Goal: Navigation & Orientation: Find specific page/section

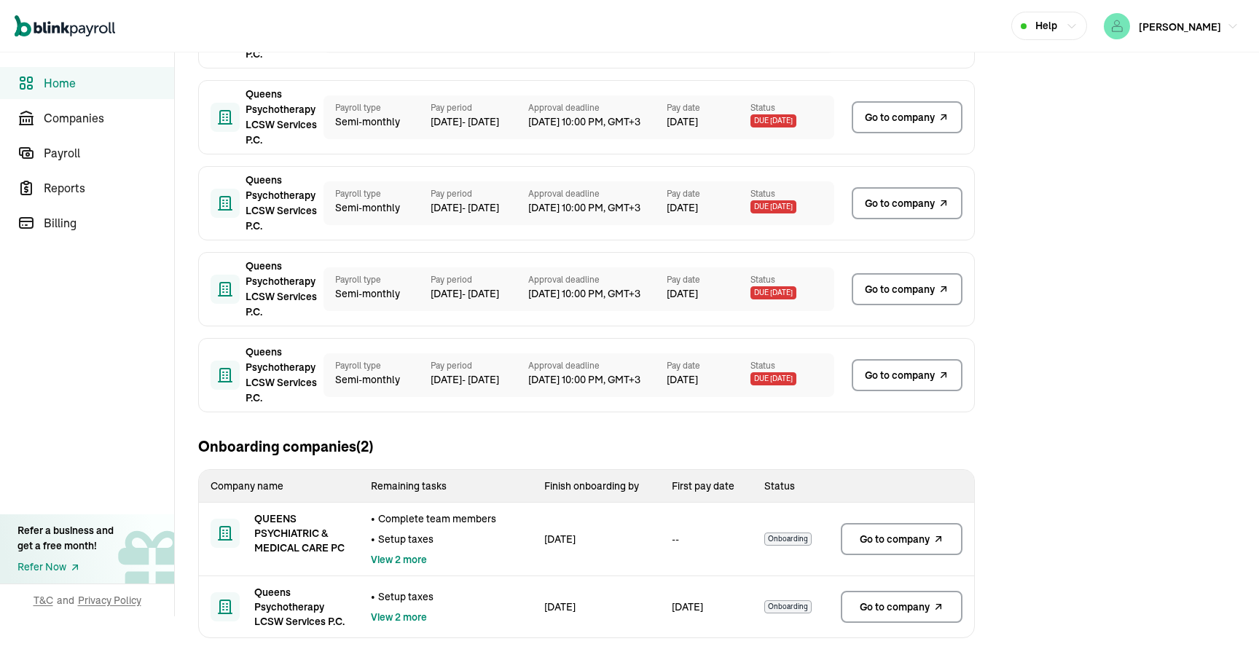
scroll to position [195, 0]
click at [915, 530] on span "Go to company" at bounding box center [895, 537] width 70 height 15
click at [82, 113] on span "Companies" at bounding box center [109, 117] width 130 height 17
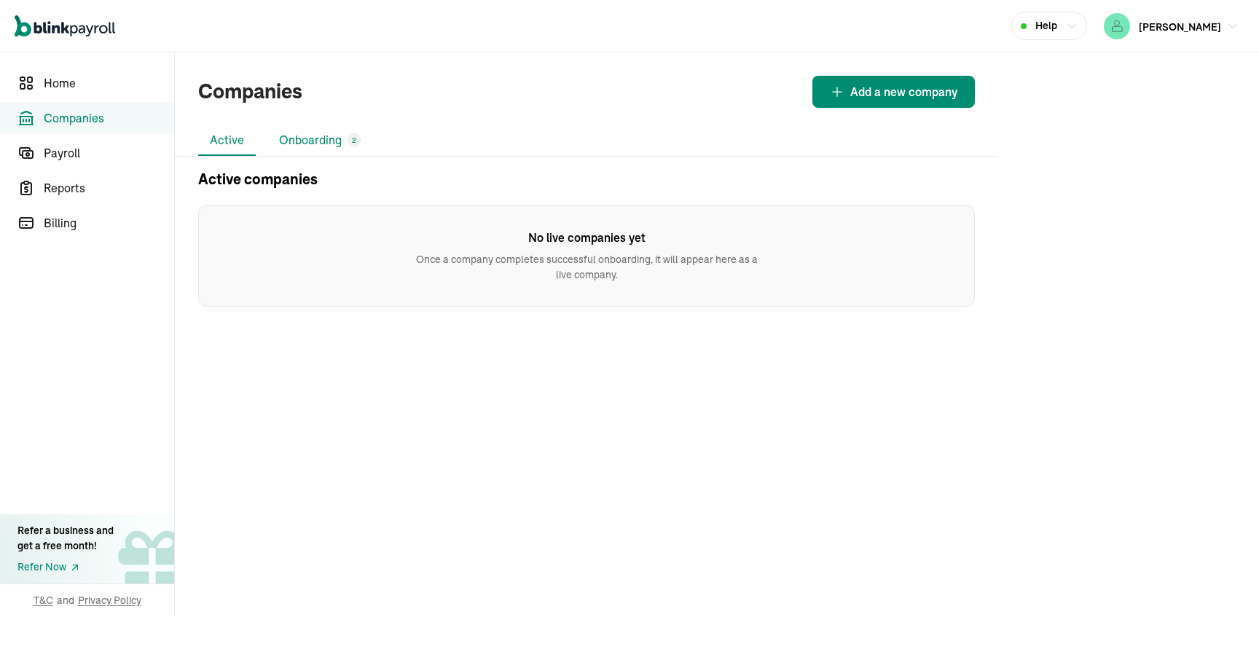
click at [310, 130] on li "Onboarding 2" at bounding box center [319, 140] width 105 height 31
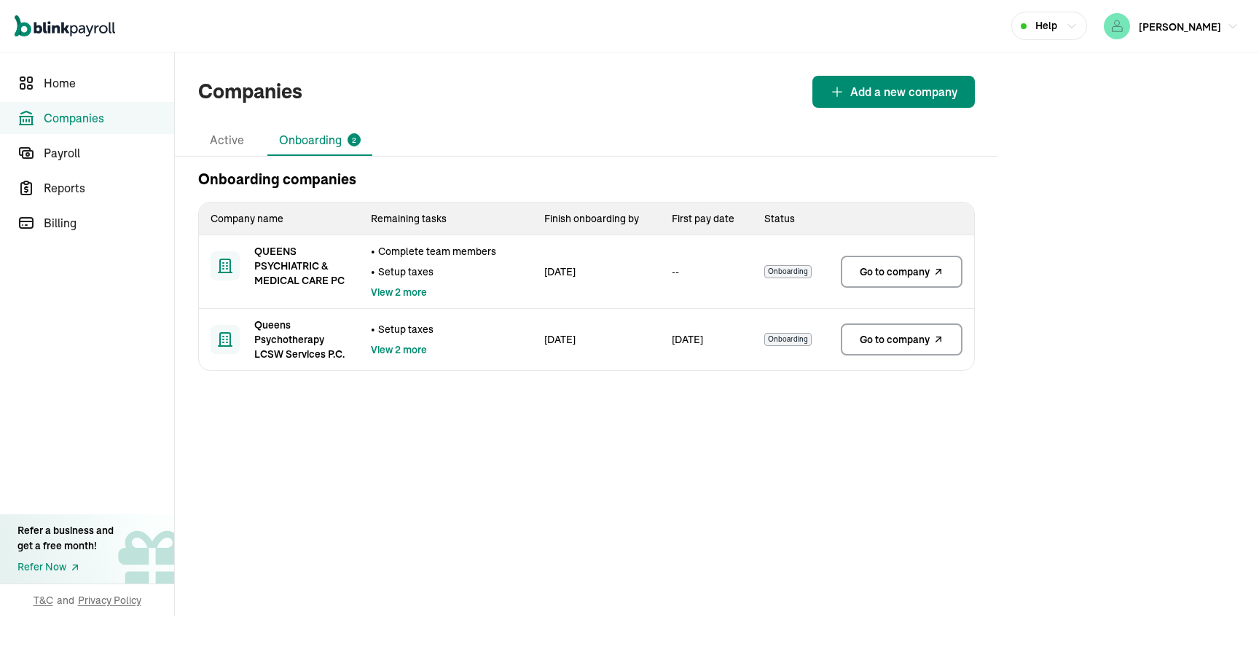
click at [895, 337] on span "Go to company" at bounding box center [895, 339] width 70 height 15
